Goal: Navigation & Orientation: Find specific page/section

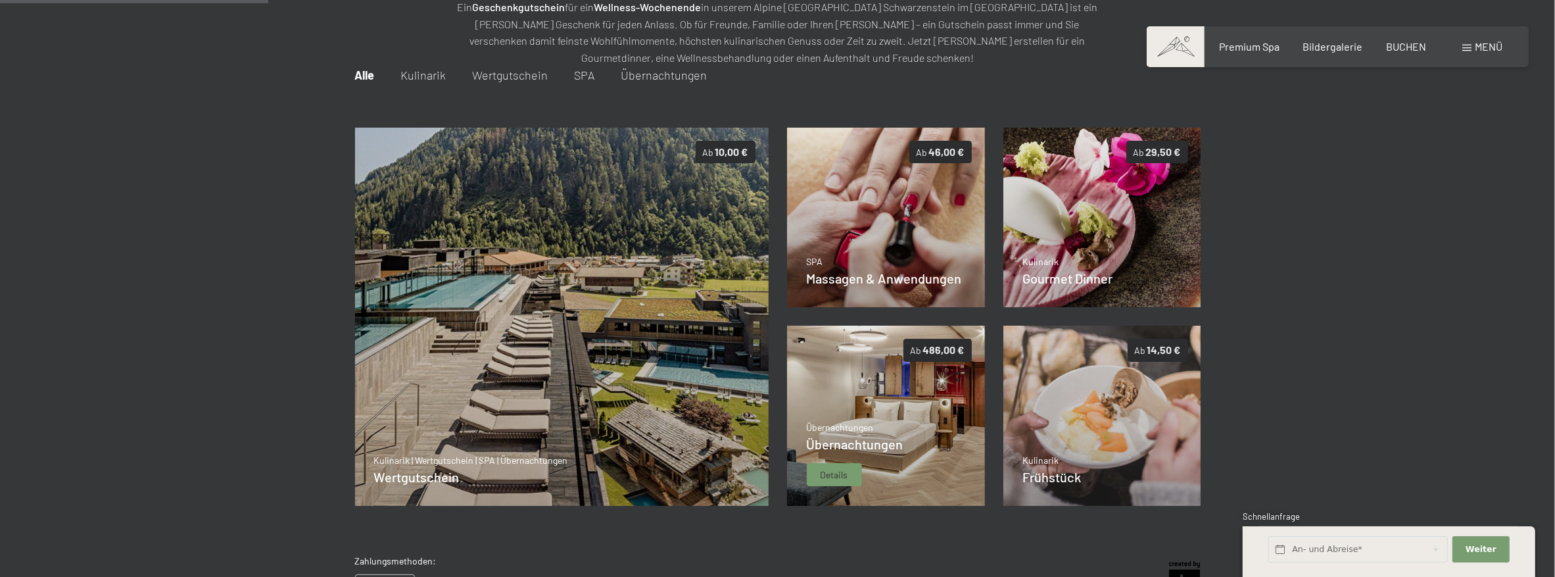
click at [919, 403] on img at bounding box center [886, 416] width 198 height 180
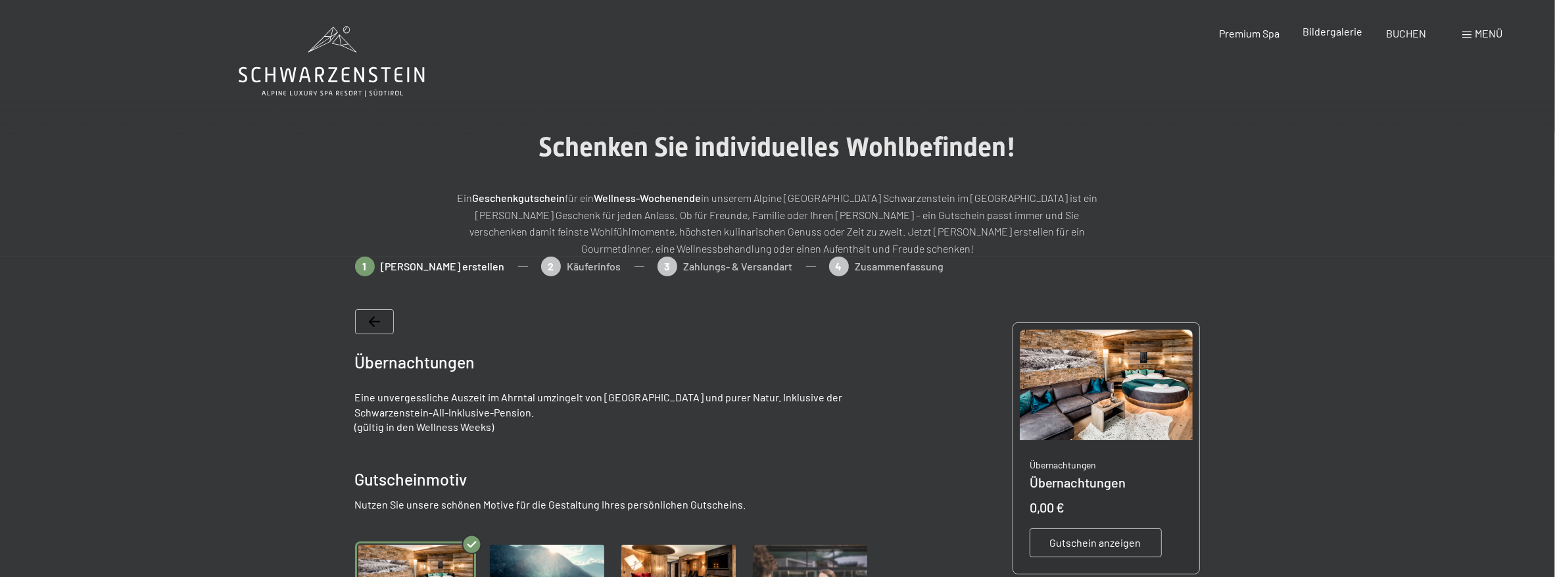
click at [1332, 34] on span "Bildergalerie" at bounding box center [1334, 31] width 60 height 12
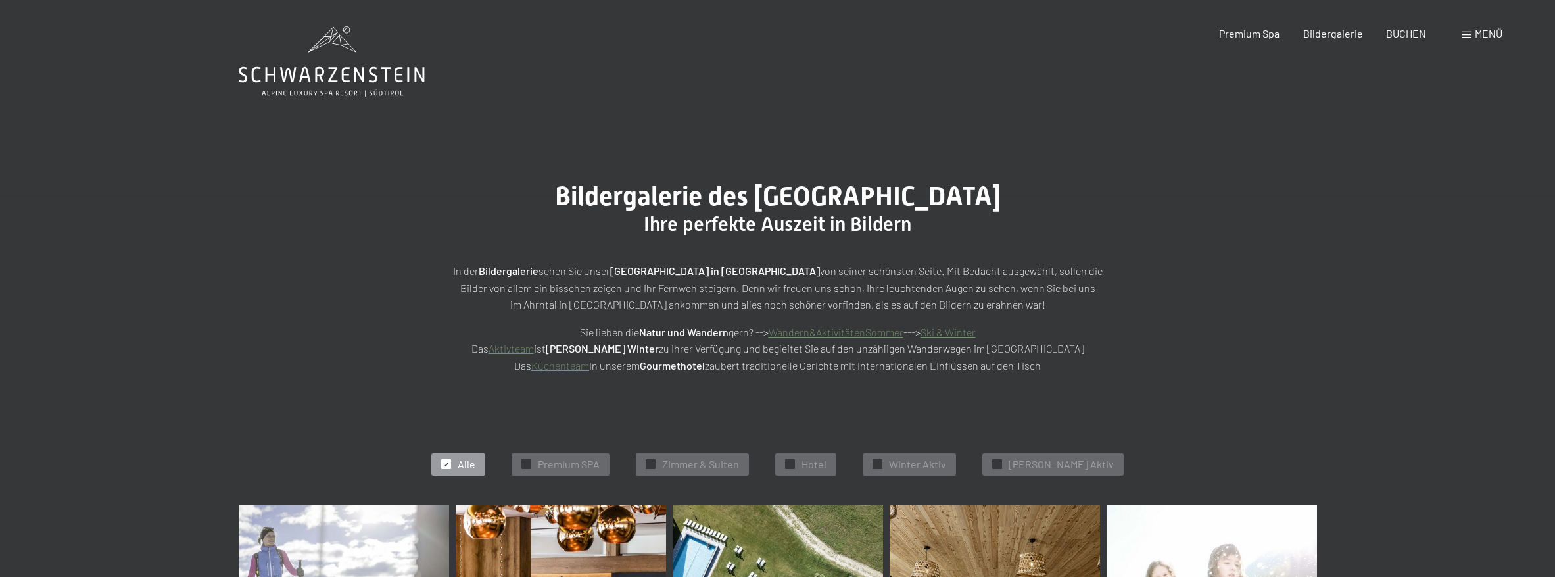
click at [1269, 32] on span "Premium Spa" at bounding box center [1249, 33] width 61 height 12
